Goal: Task Accomplishment & Management: Use online tool/utility

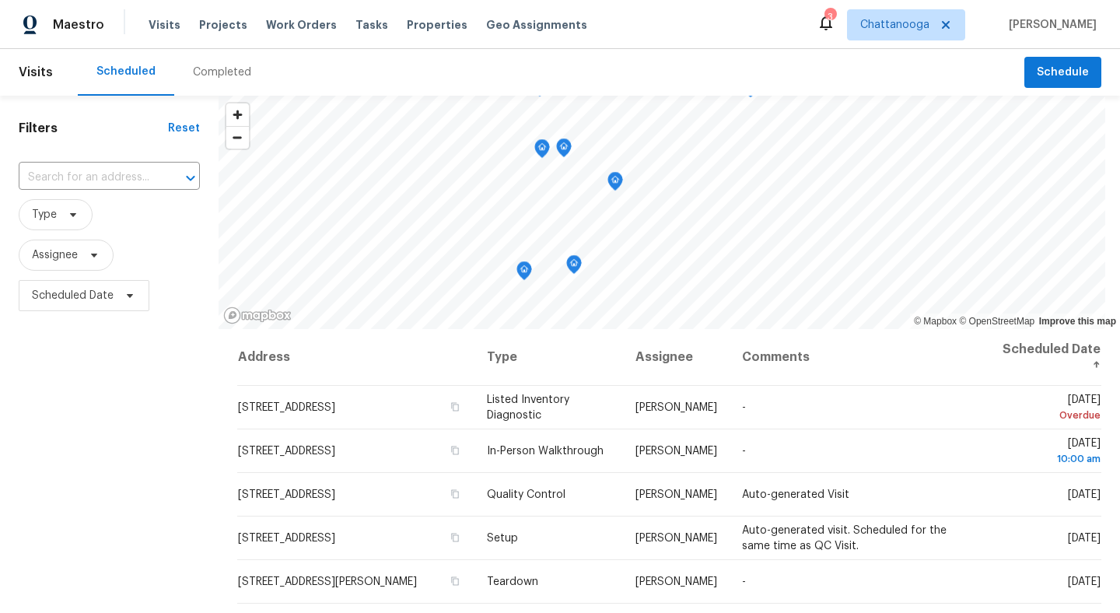
click at [423, 7] on div "Maestro Visits Projects Work Orders Tasks Properties Geo Assignments 3 Chattano…" at bounding box center [560, 24] width 1120 height 49
click at [420, 16] on div "Visits Projects Work Orders Tasks Properties Geo Assignments" at bounding box center [376, 24] width 457 height 31
click at [420, 24] on span "Properties" at bounding box center [437, 25] width 61 height 16
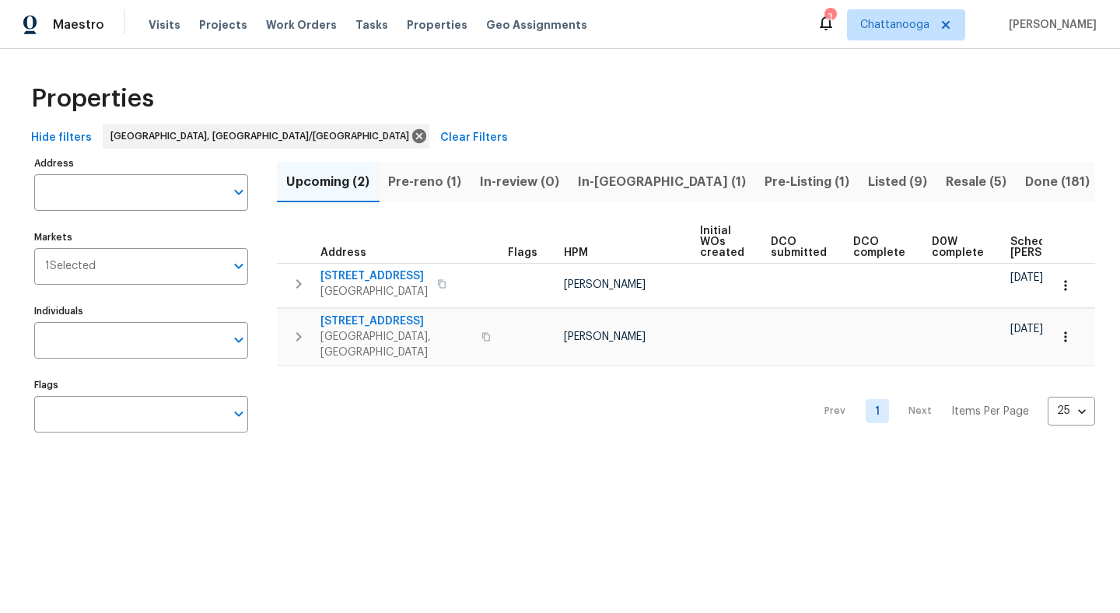
click at [606, 190] on span "In-reno (1)" at bounding box center [662, 182] width 168 height 22
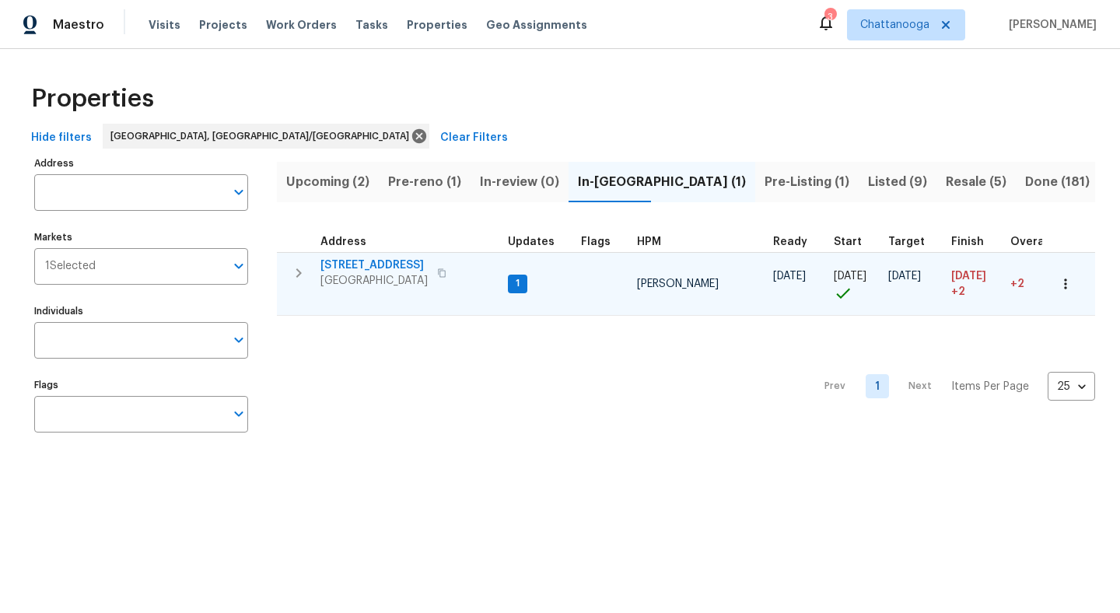
click at [379, 264] on span "[STREET_ADDRESS]" at bounding box center [373, 265] width 107 height 16
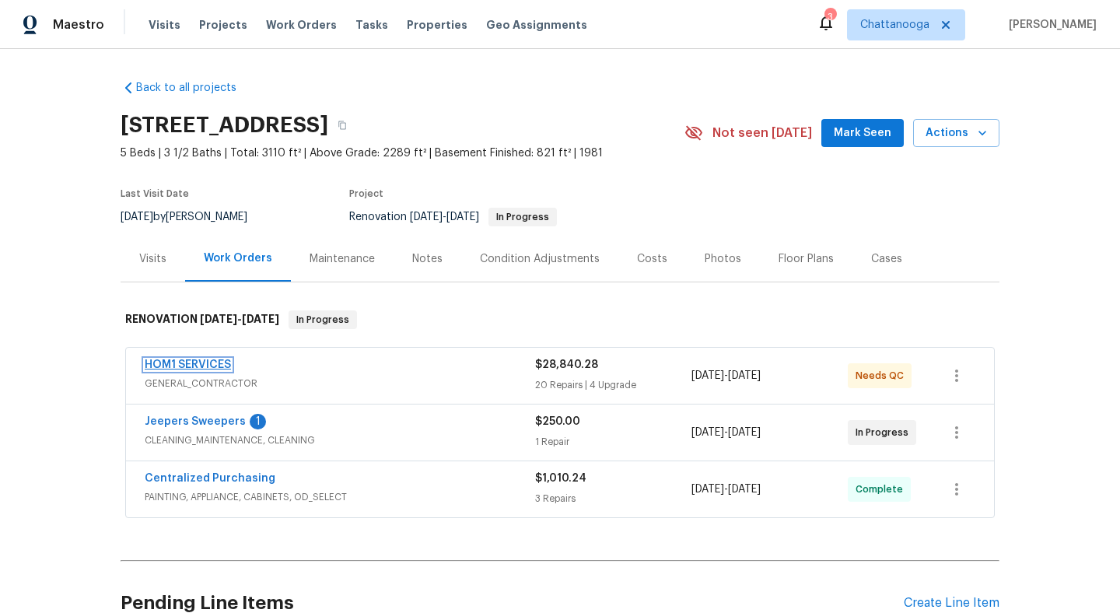
click at [204, 362] on link "HOM1 SERVICES" at bounding box center [188, 364] width 86 height 11
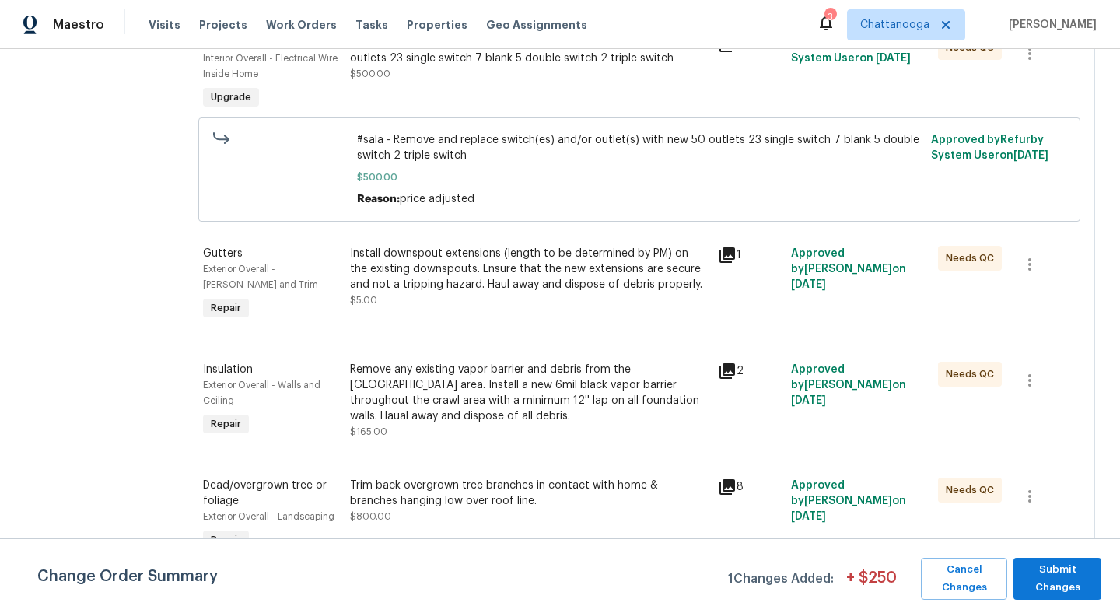
scroll to position [2254, 0]
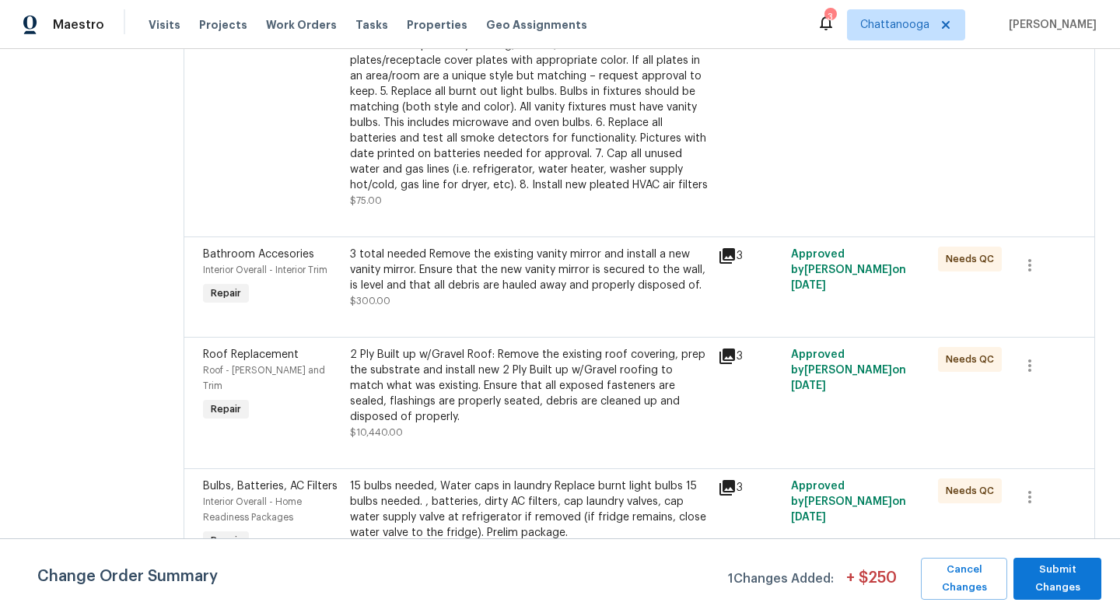
click at [427, 404] on div "2 Ply Built up w/Gravel Roof: Remove the existing roof covering, prep the subst…" at bounding box center [529, 393] width 358 height 93
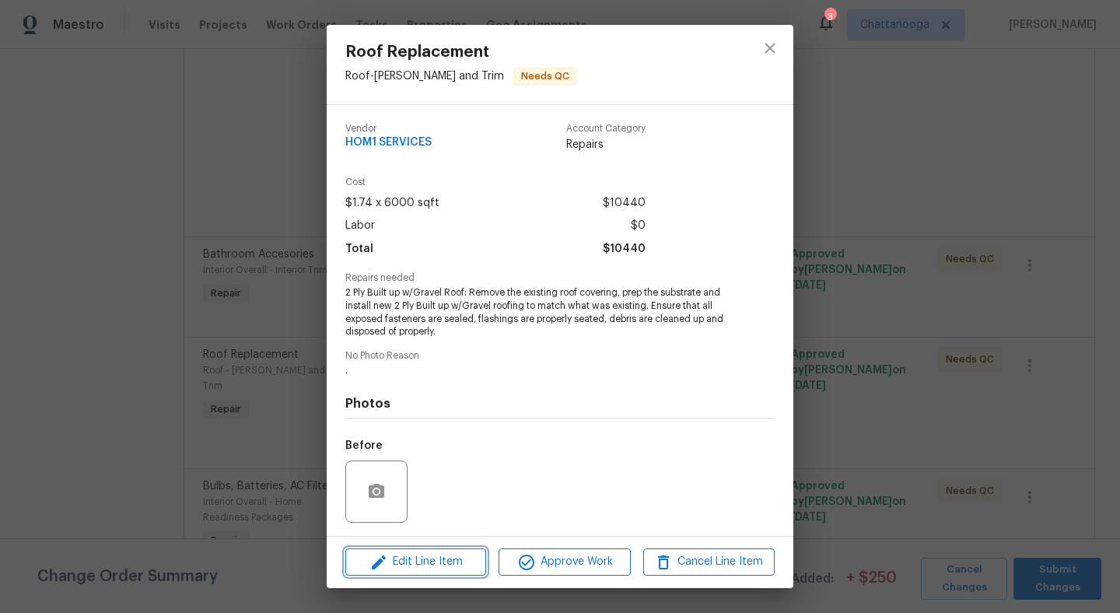
click at [445, 561] on span "Edit Line Item" at bounding box center [415, 561] width 131 height 19
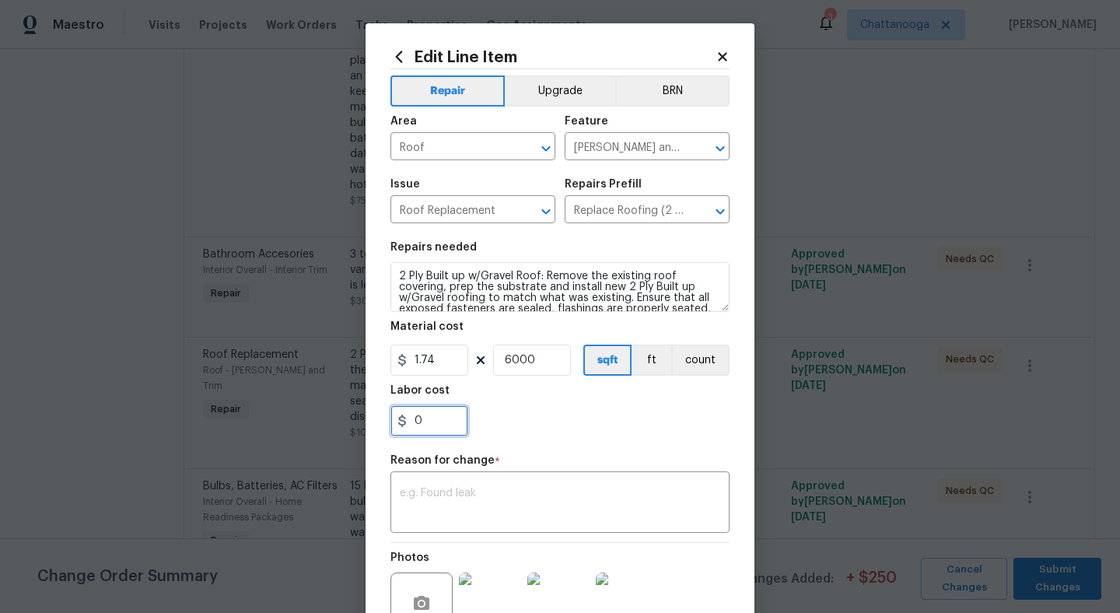
click at [434, 425] on input "0" at bounding box center [429, 420] width 78 height 31
type input "1400"
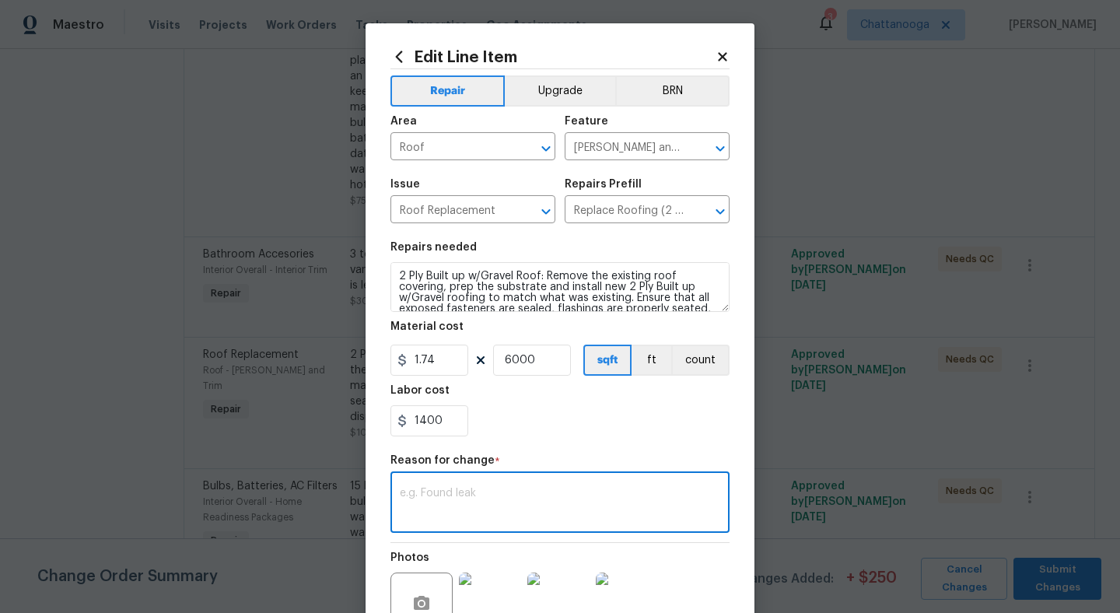
click at [461, 501] on textarea at bounding box center [560, 503] width 320 height 33
type textarea "decking and additional labor"
click at [562, 449] on div "Repair Upgrade BRN Area Roof ​ Feature [PERSON_NAME] and Trim ​ Issue Roof Repl…" at bounding box center [559, 371] width 339 height 604
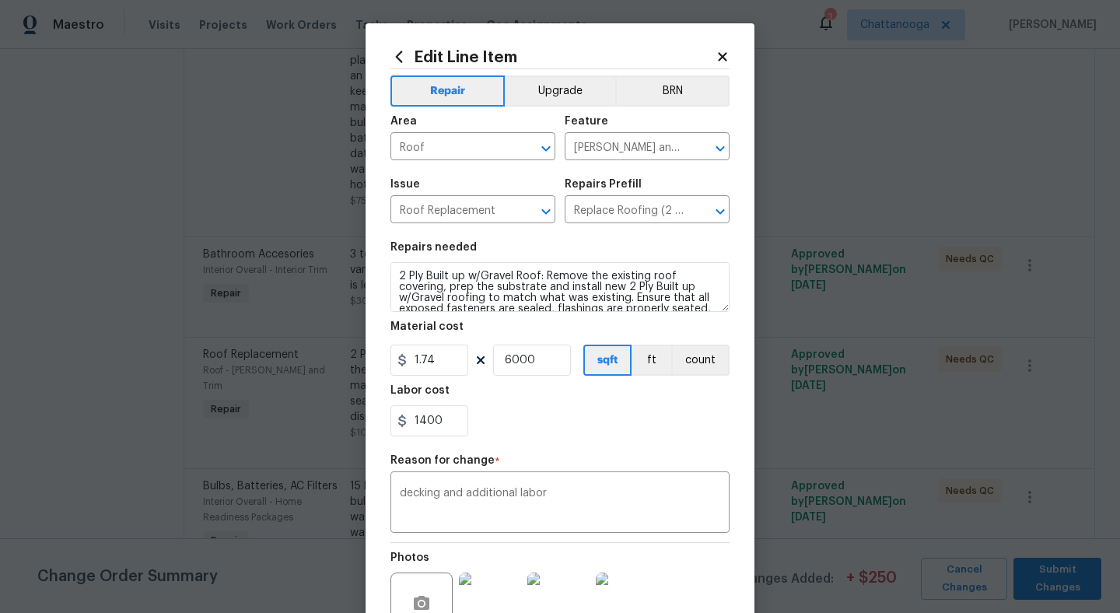
scroll to position [154, 0]
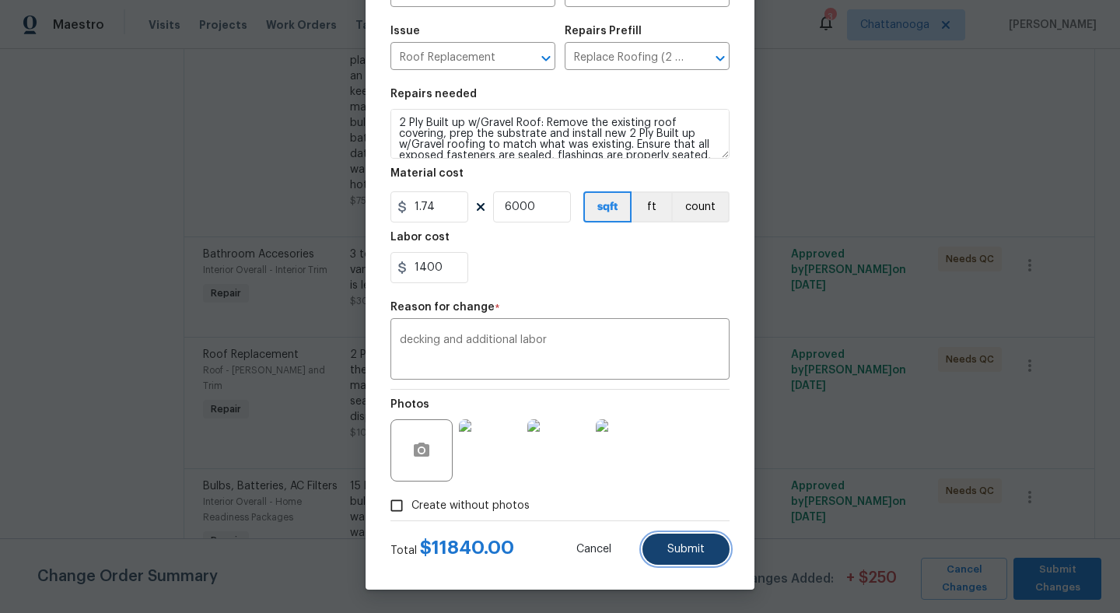
click at [719, 559] on button "Submit" at bounding box center [685, 548] width 87 height 31
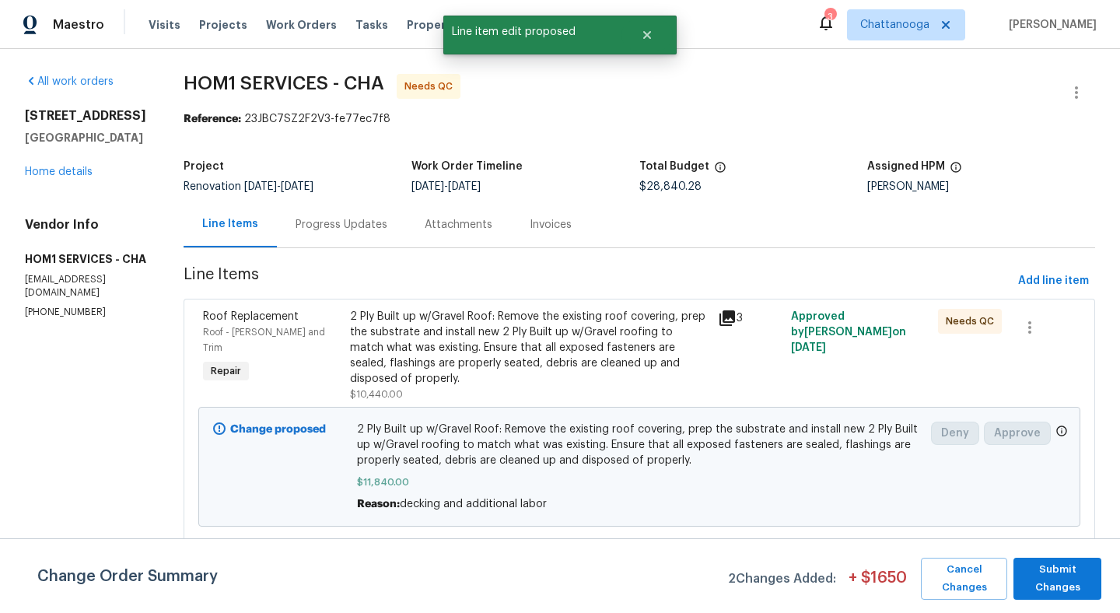
click at [566, 351] on div "2 Ply Built up w/Gravel Roof: Remove the existing roof covering, prep the subst…" at bounding box center [529, 348] width 358 height 78
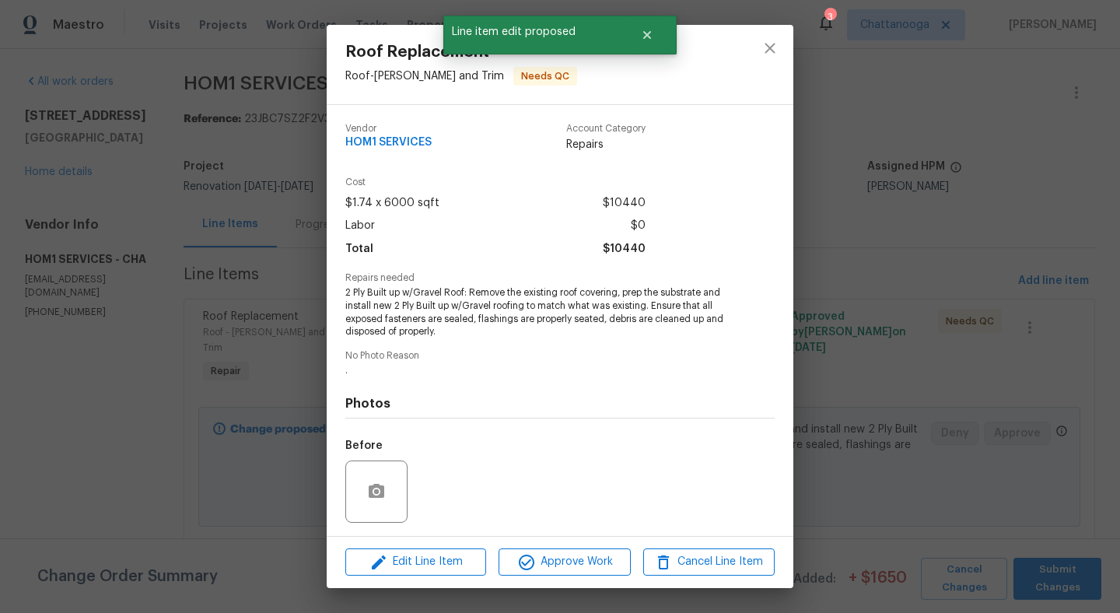
click at [910, 362] on div "Roof Replacement Roof - [PERSON_NAME] and Trim Needs QC Vendor HOM1 SERVICES Ac…" at bounding box center [560, 306] width 1120 height 613
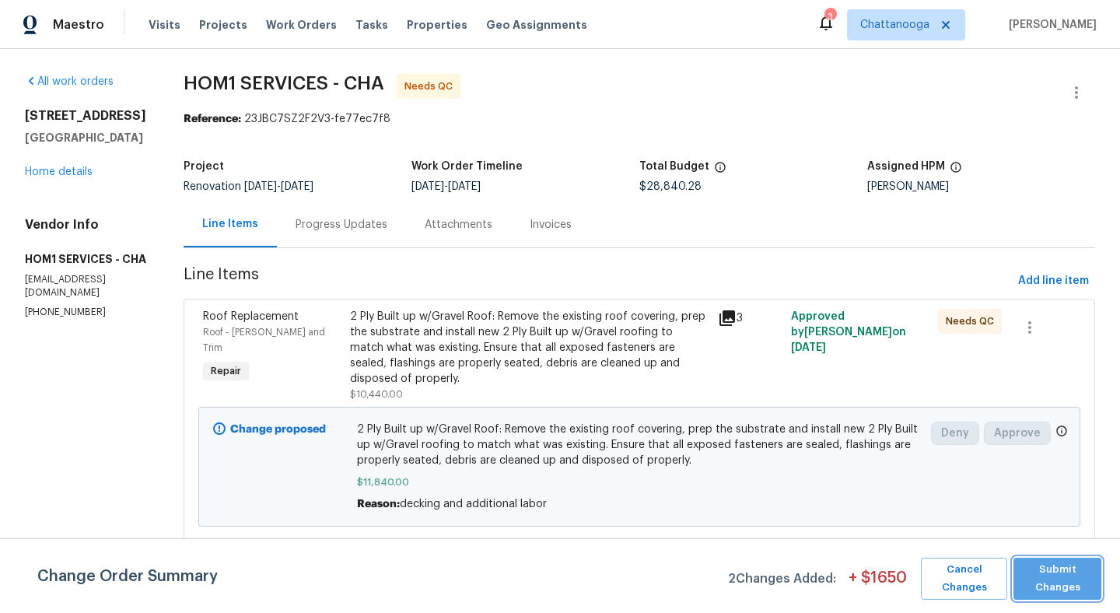
click at [1053, 592] on span "Submit Changes" at bounding box center [1057, 579] width 72 height 36
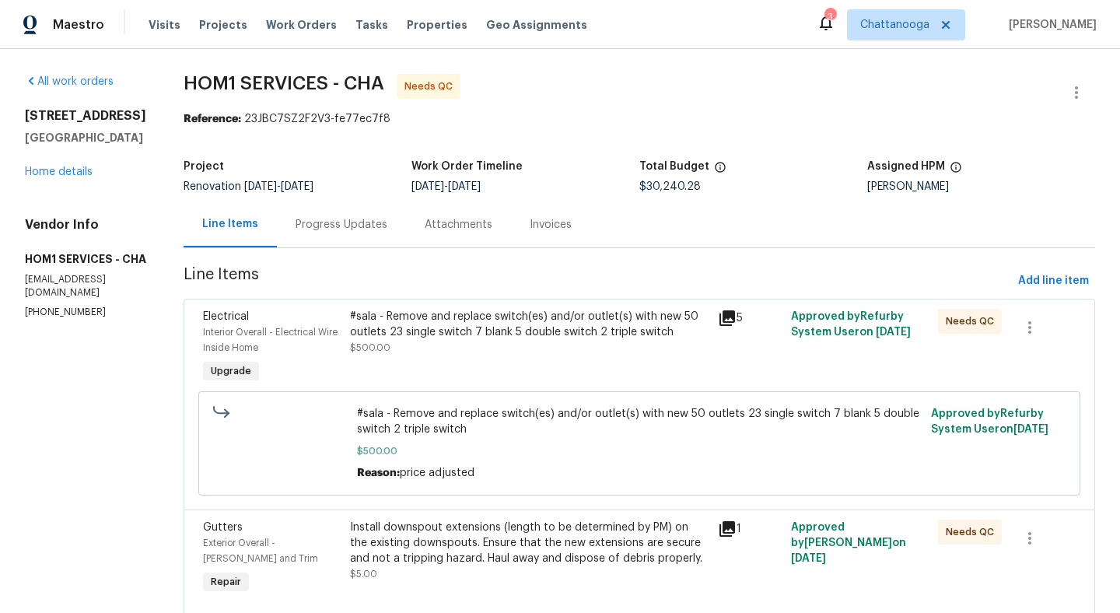
click at [594, 334] on div "#sala - Remove and replace switch(es) and/or outlet(s) with new 50 outlets 23 s…" at bounding box center [529, 324] width 358 height 31
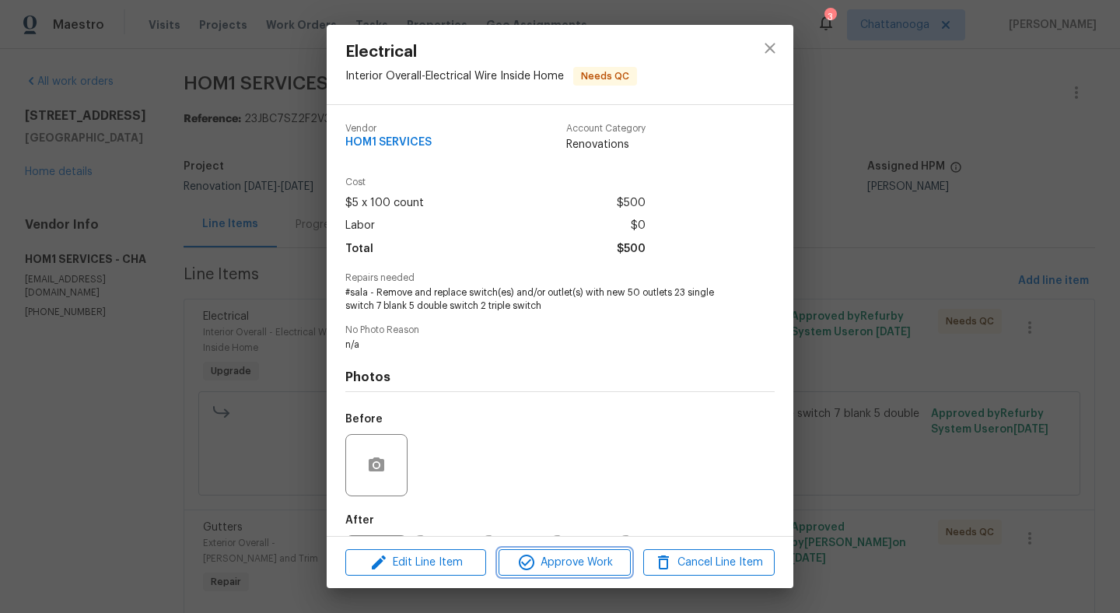
click at [602, 569] on span "Approve Work" at bounding box center [564, 562] width 122 height 19
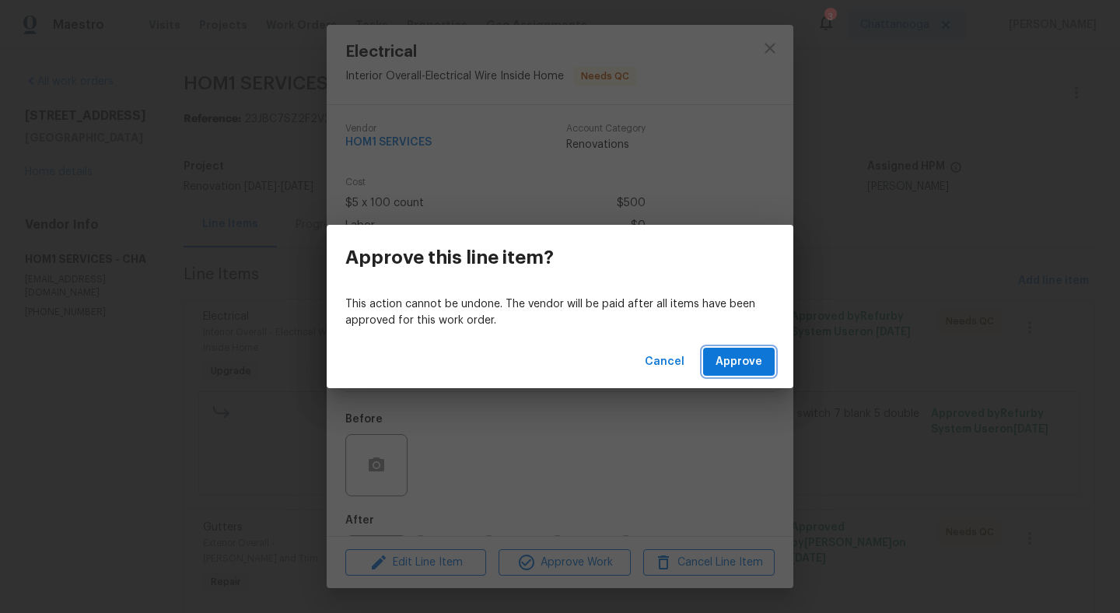
click at [744, 355] on span "Approve" at bounding box center [738, 361] width 47 height 19
